Goal: Obtain resource: Obtain resource

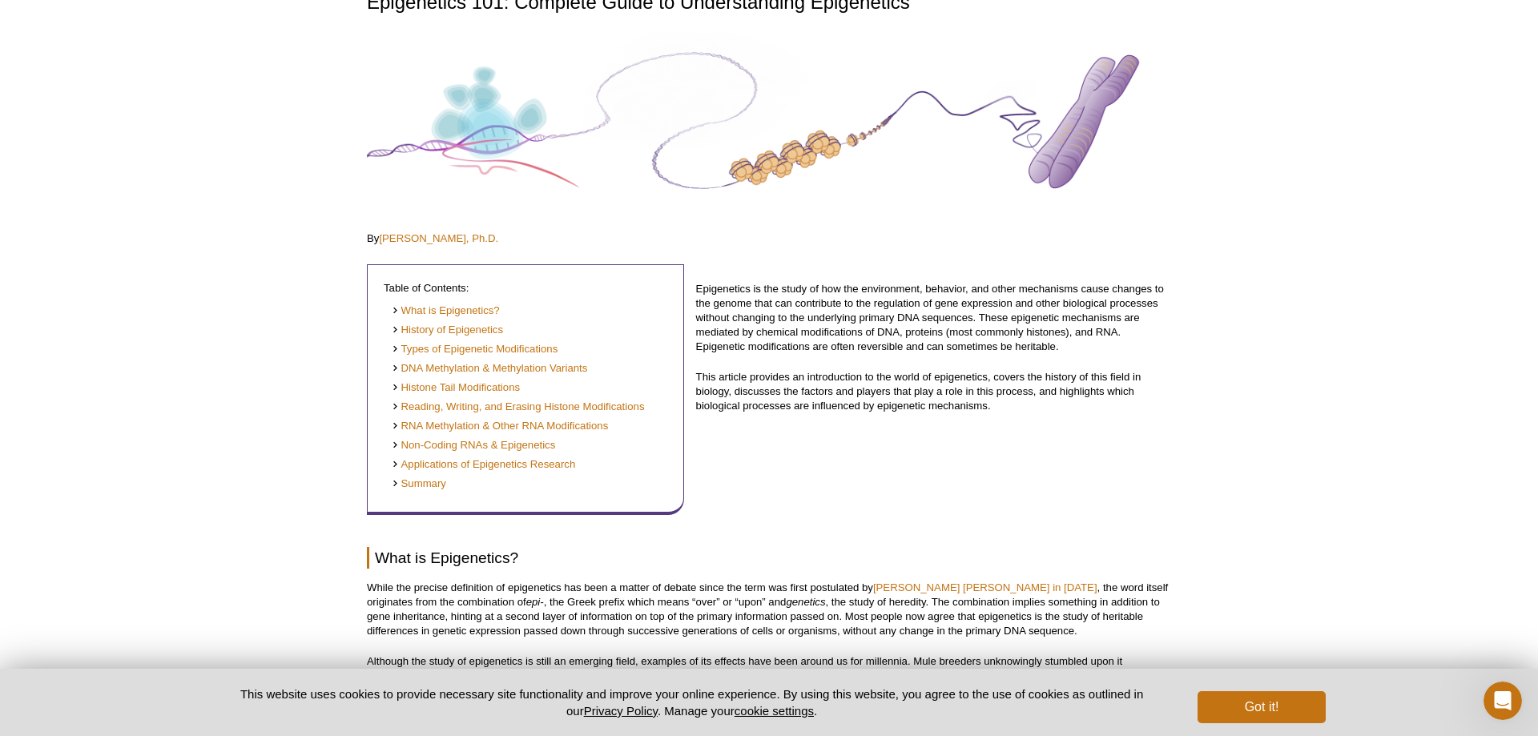
scroll to position [245, 0]
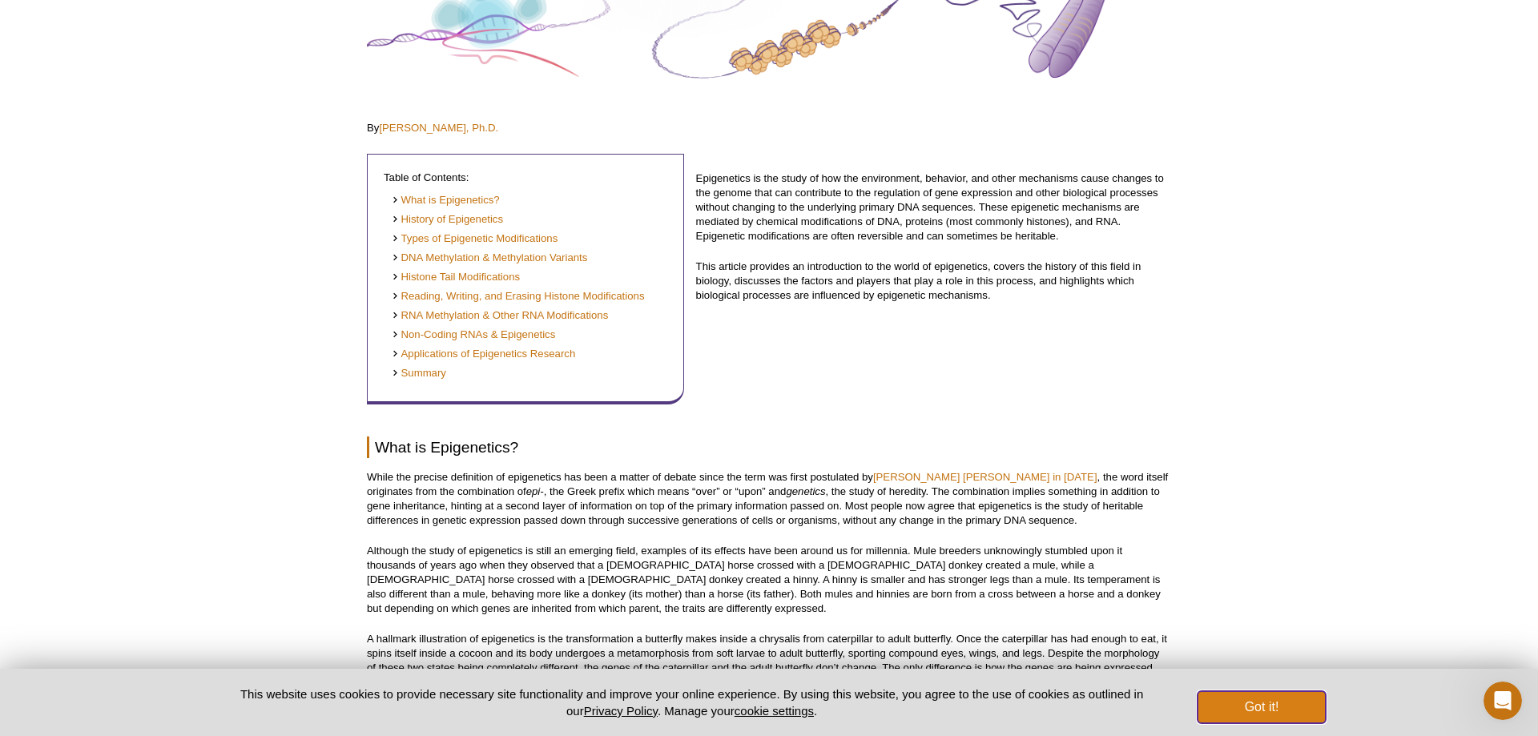
click at [1270, 709] on button "Got it!" at bounding box center [1262, 707] width 128 height 32
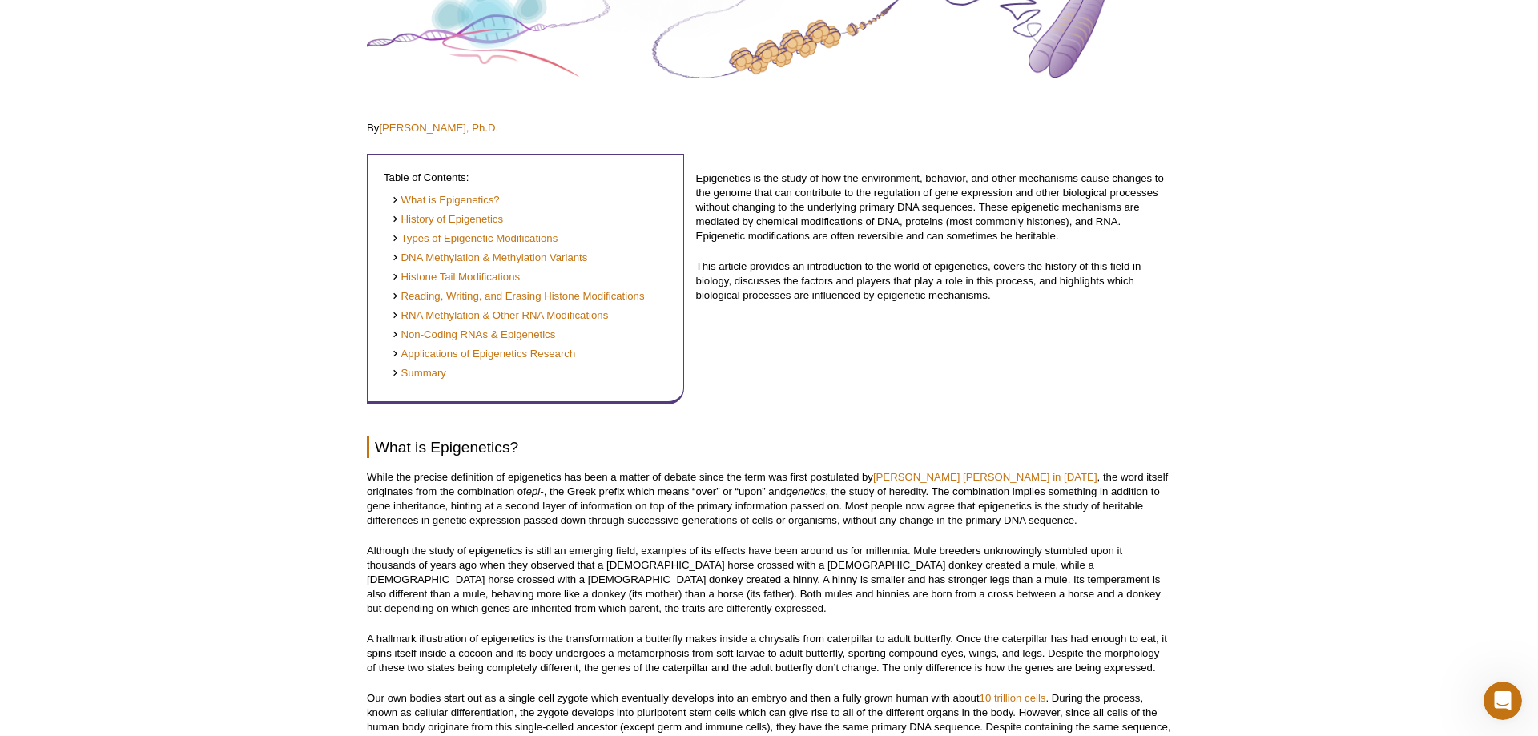
scroll to position [0, 0]
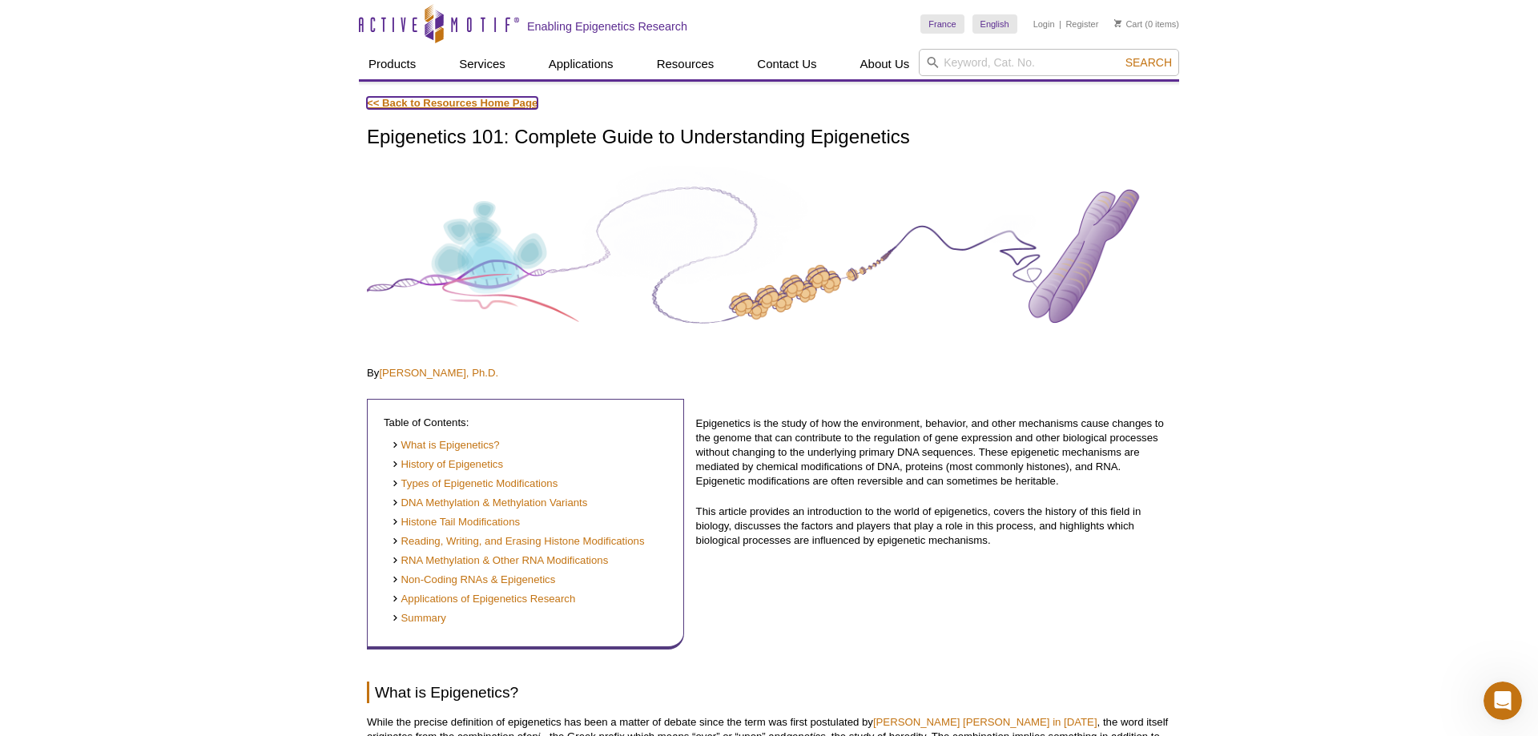
click at [442, 100] on link "<< Back to Resources Home Page" at bounding box center [452, 103] width 171 height 12
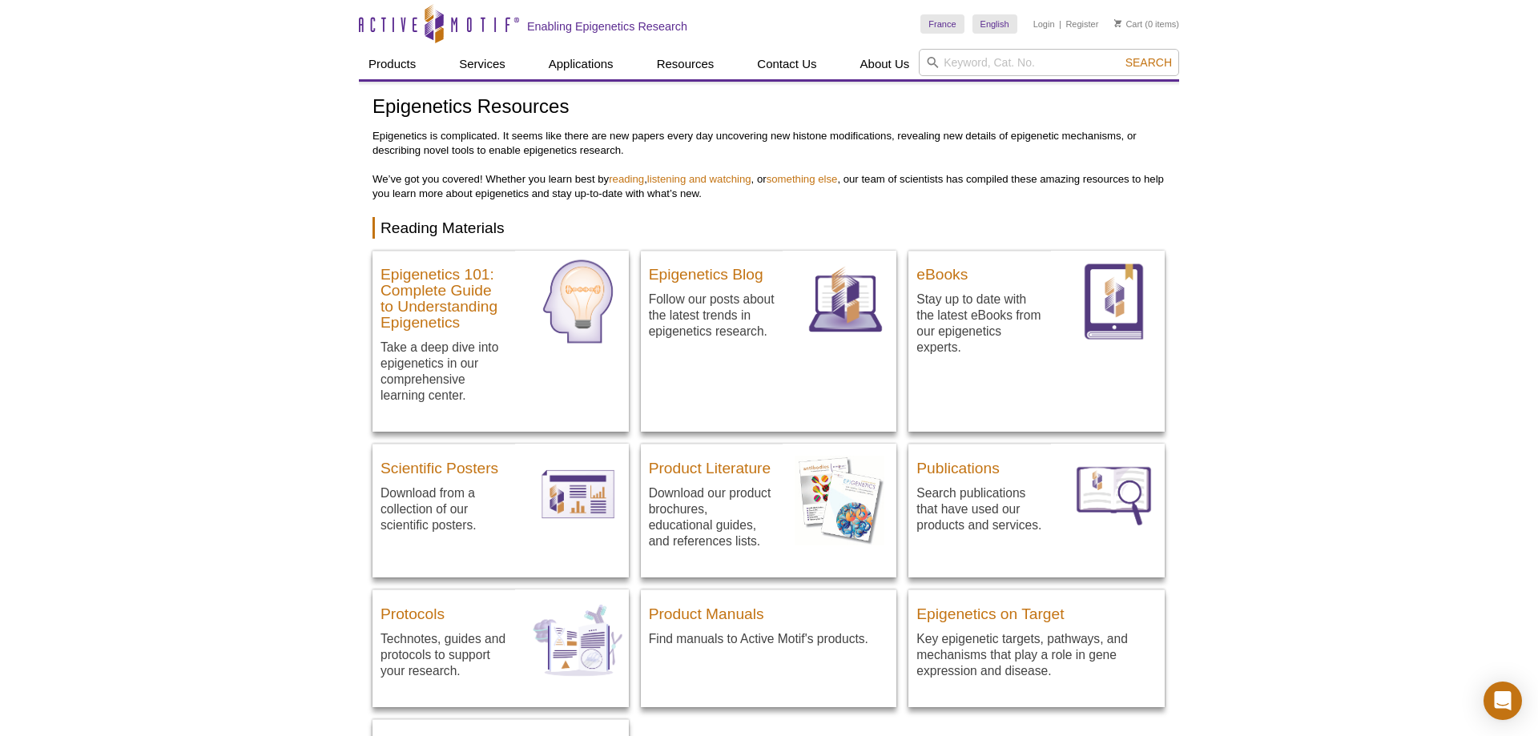
scroll to position [82, 0]
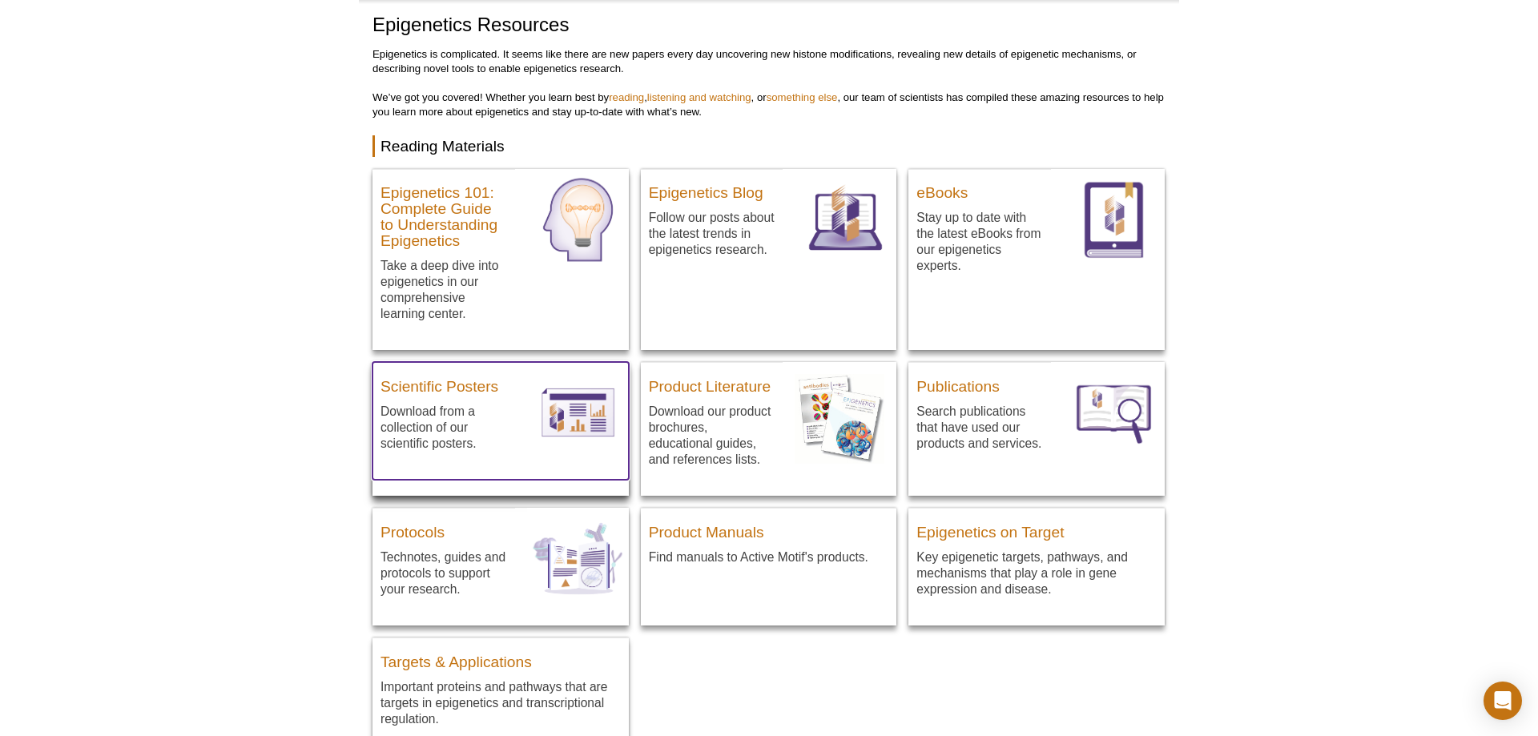
click at [428, 406] on p "Download from a collection of our scientific posters." at bounding box center [443, 427] width 127 height 49
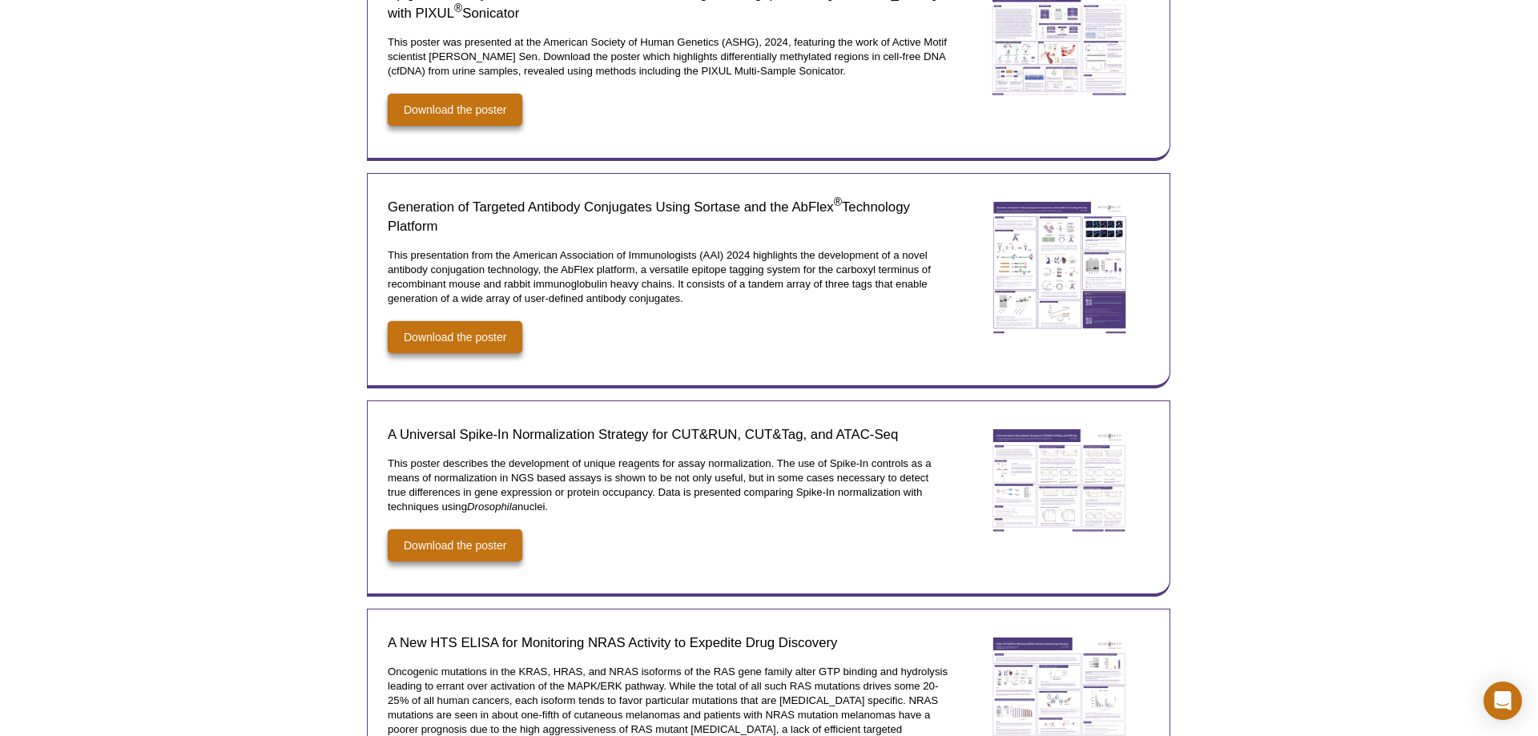
scroll to position [654, 0]
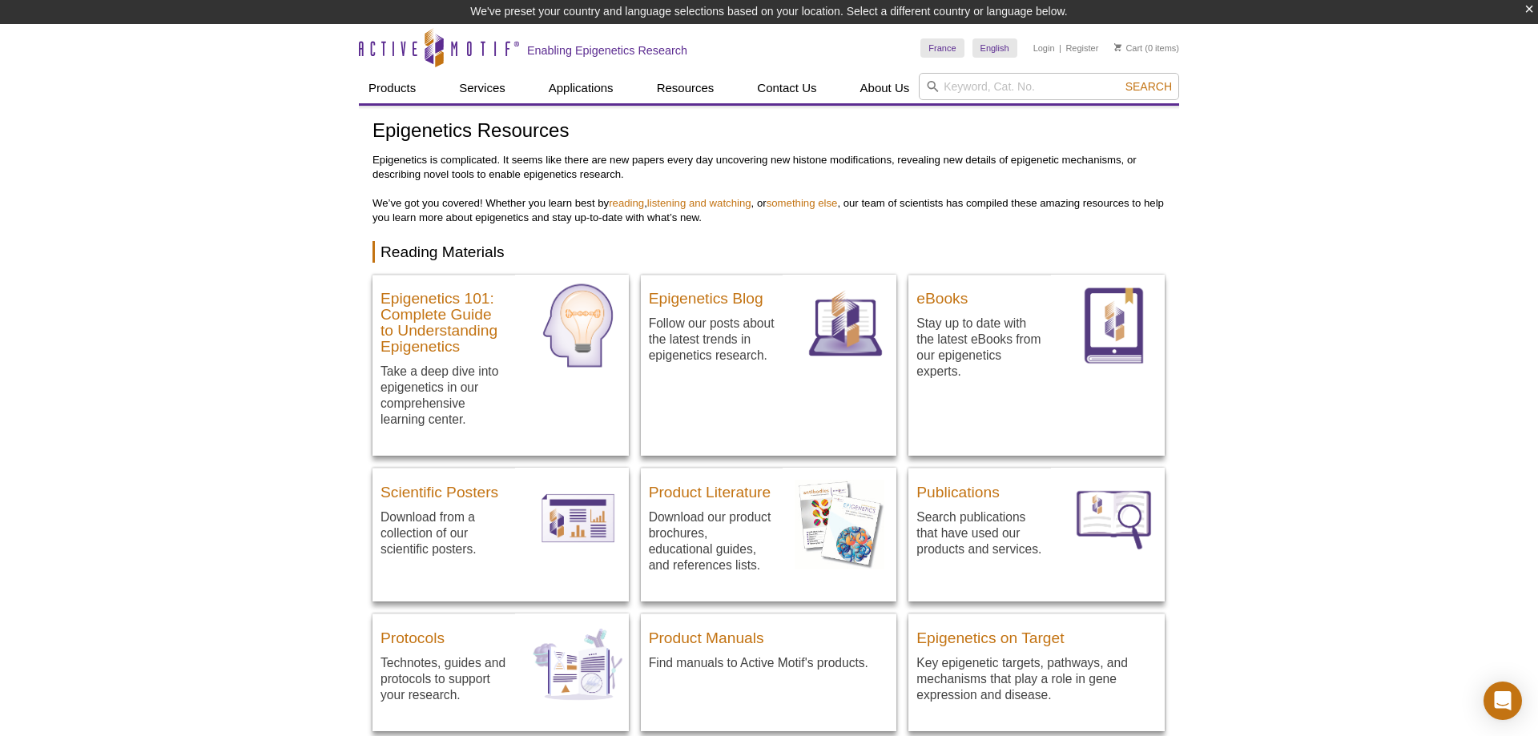
scroll to position [82, 0]
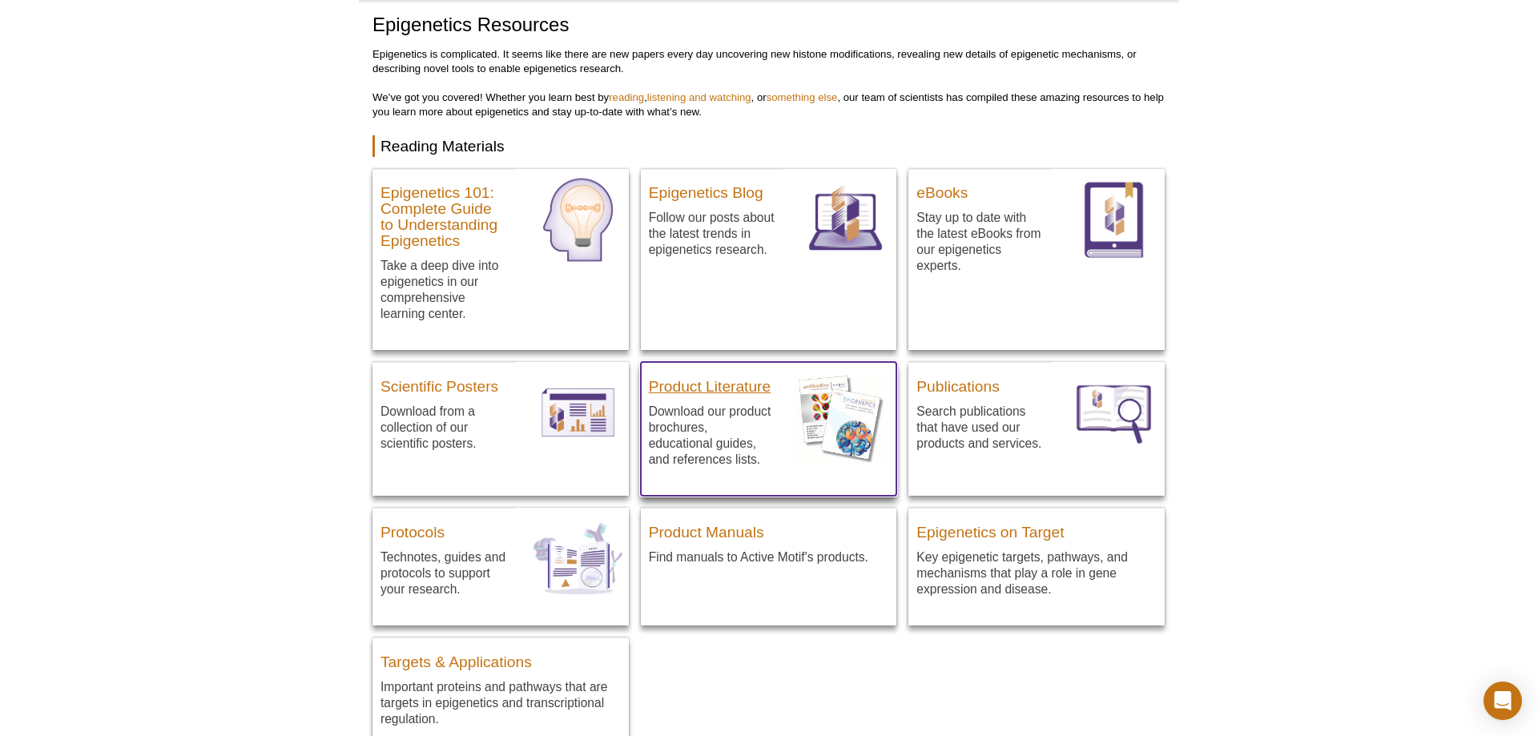
click at [718, 389] on h3 "Product Literature" at bounding box center [712, 383] width 127 height 24
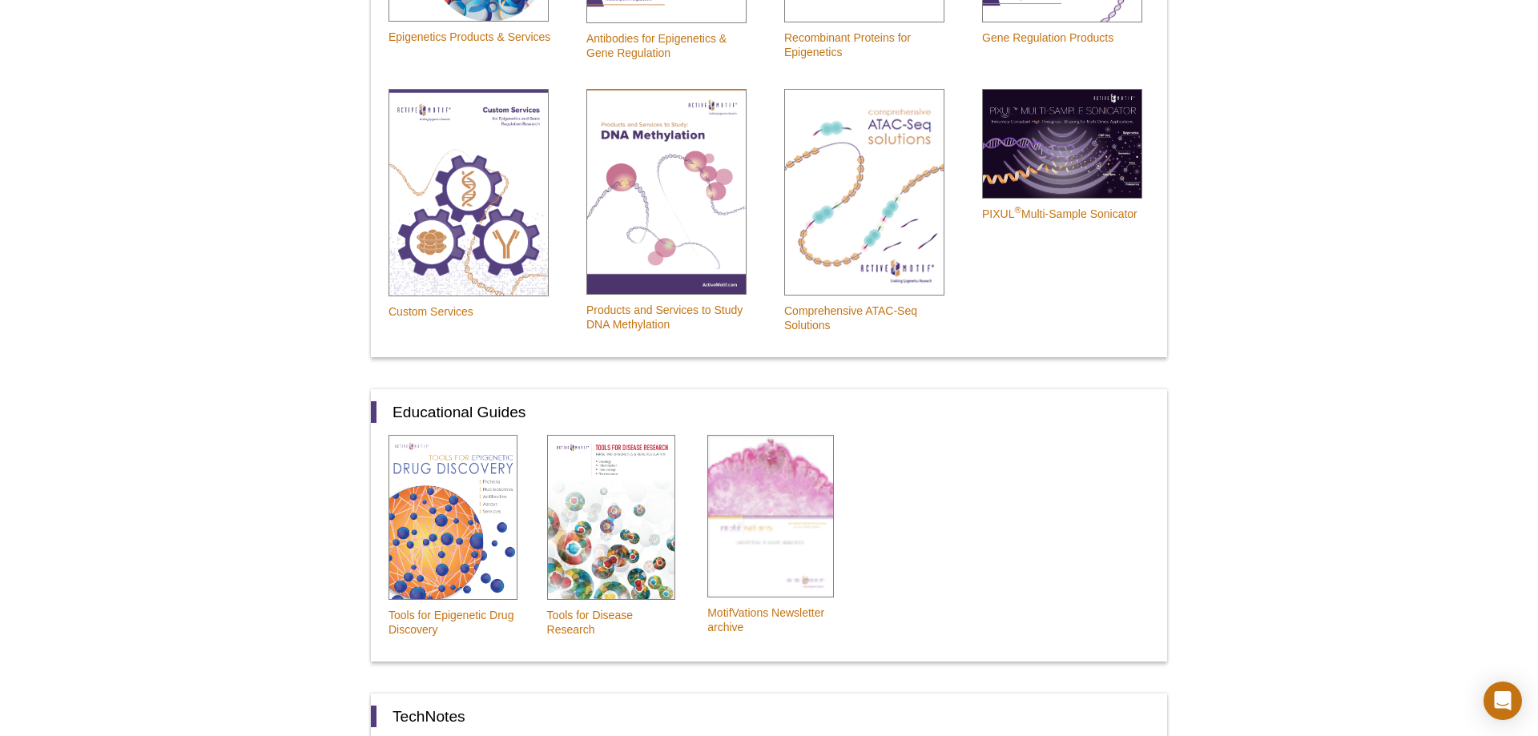
scroll to position [425, 0]
